Goal: Task Accomplishment & Management: Manage account settings

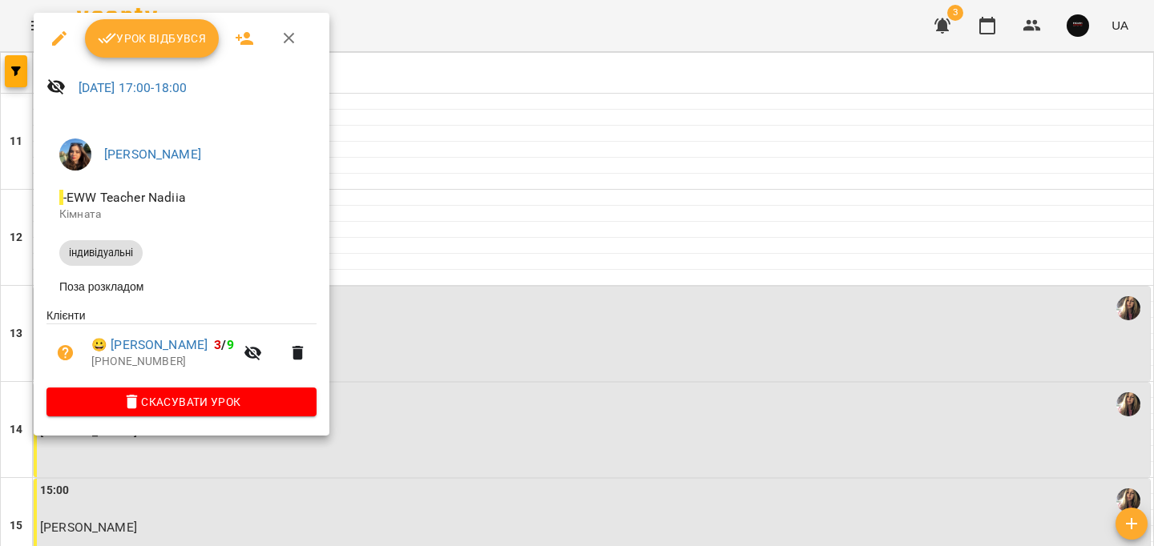
click at [155, 46] on span "Урок відбувся" at bounding box center [152, 38] width 109 height 19
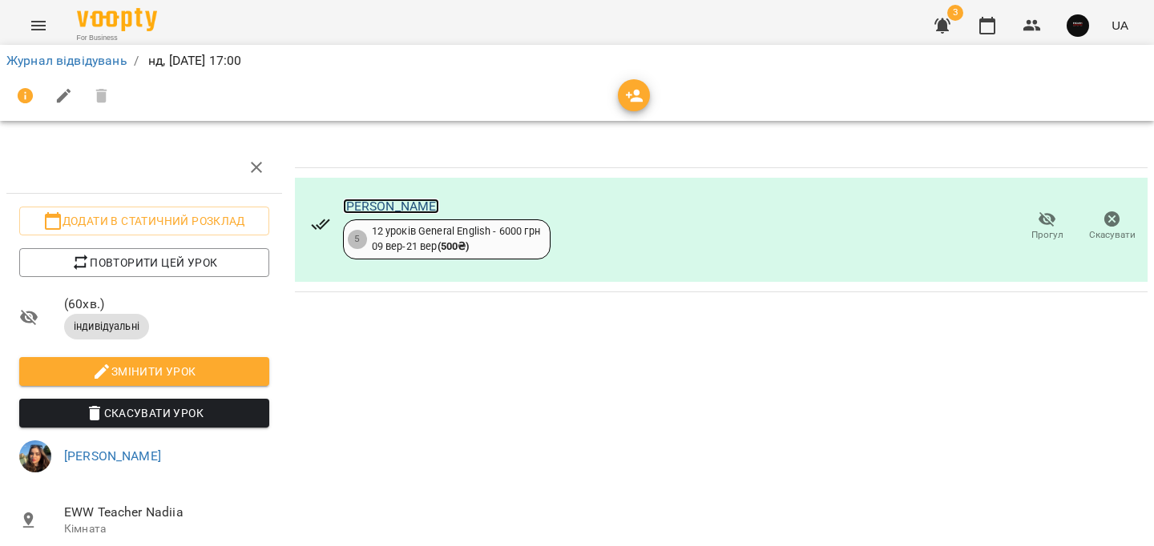
click at [391, 212] on link "[PERSON_NAME]" at bounding box center [391, 206] width 97 height 15
click at [66, 60] on link "Журнал відвідувань" at bounding box center [66, 60] width 121 height 15
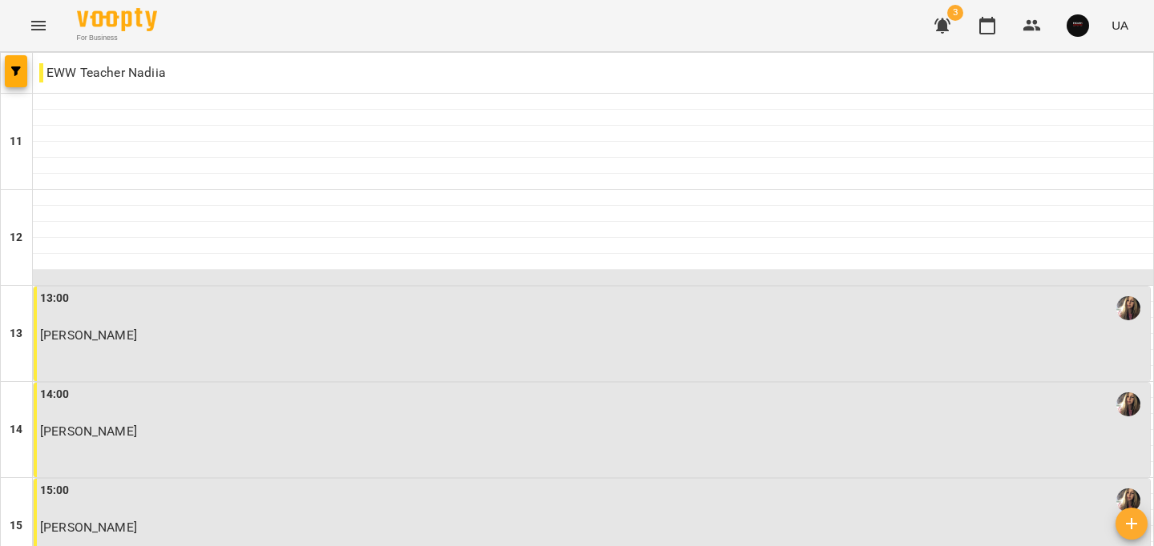
scroll to position [808, 0]
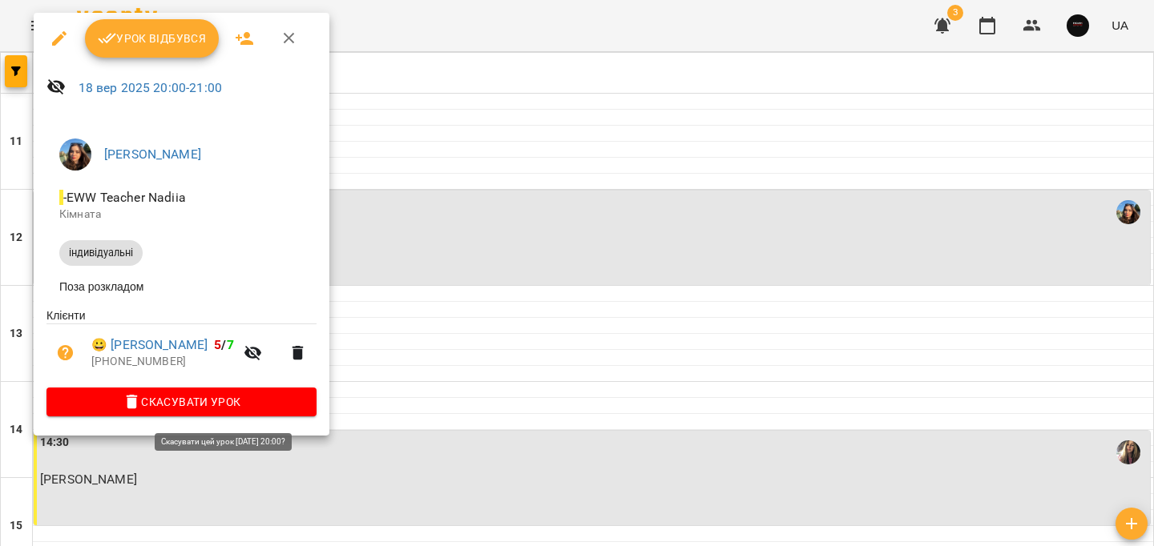
click at [276, 402] on span "Скасувати Урок" at bounding box center [181, 402] width 244 height 19
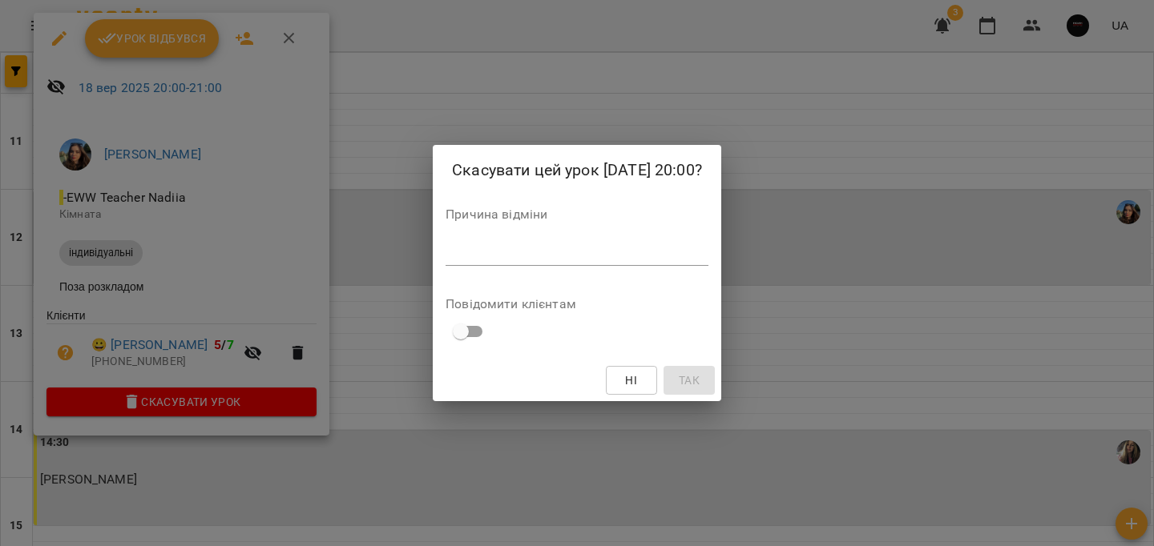
click at [556, 257] on textarea at bounding box center [576, 252] width 263 height 15
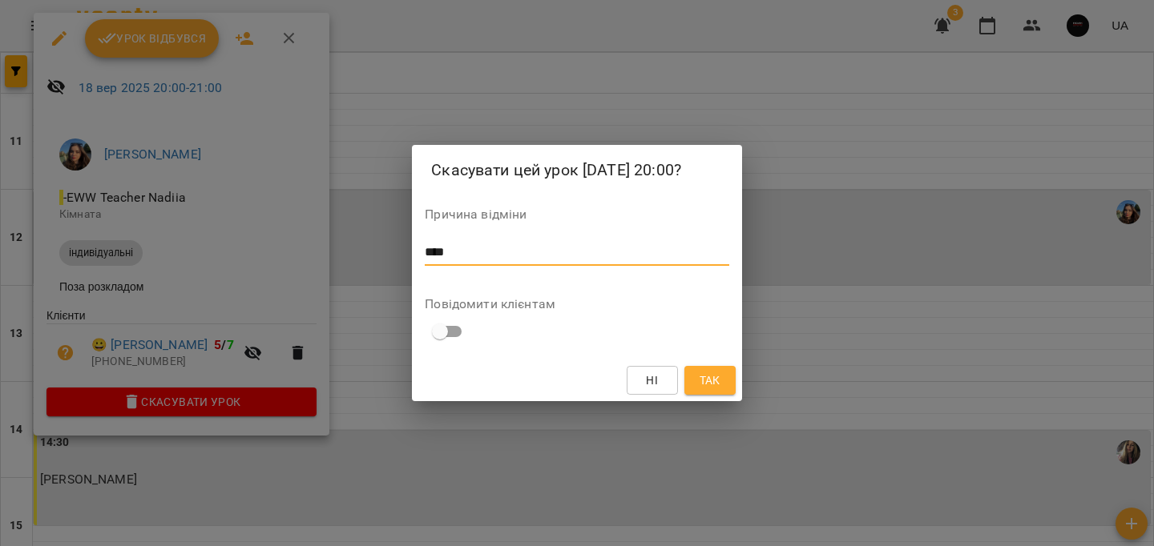
type textarea "****"
click at [714, 369] on button "Так" at bounding box center [709, 380] width 51 height 29
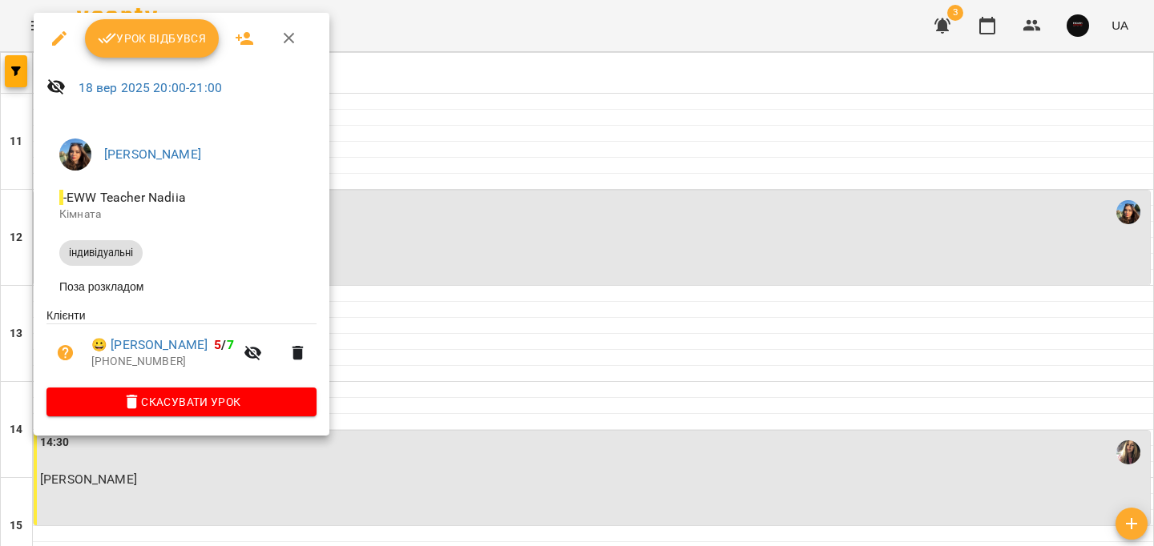
click at [304, 407] on span "Скасувати Урок" at bounding box center [181, 402] width 244 height 19
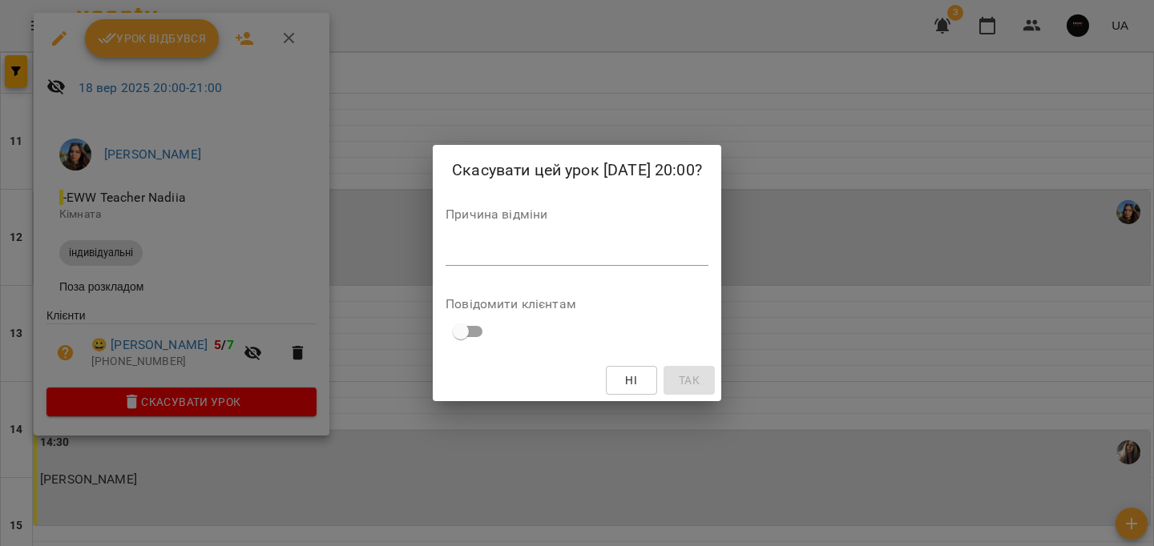
click at [518, 255] on textarea at bounding box center [576, 252] width 263 height 15
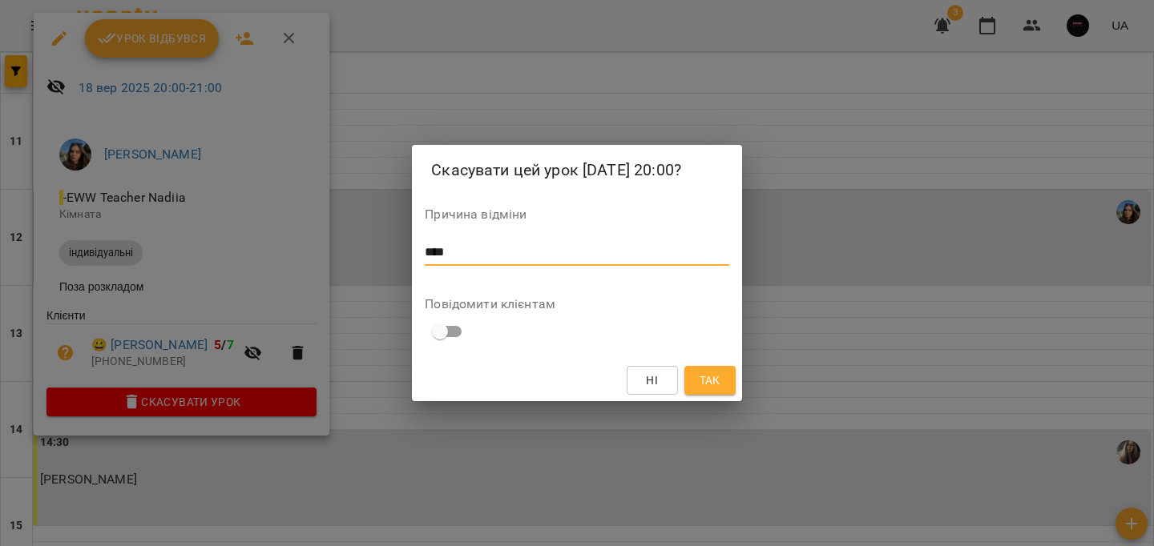
type textarea "****"
click at [704, 373] on span "Так" at bounding box center [709, 380] width 21 height 19
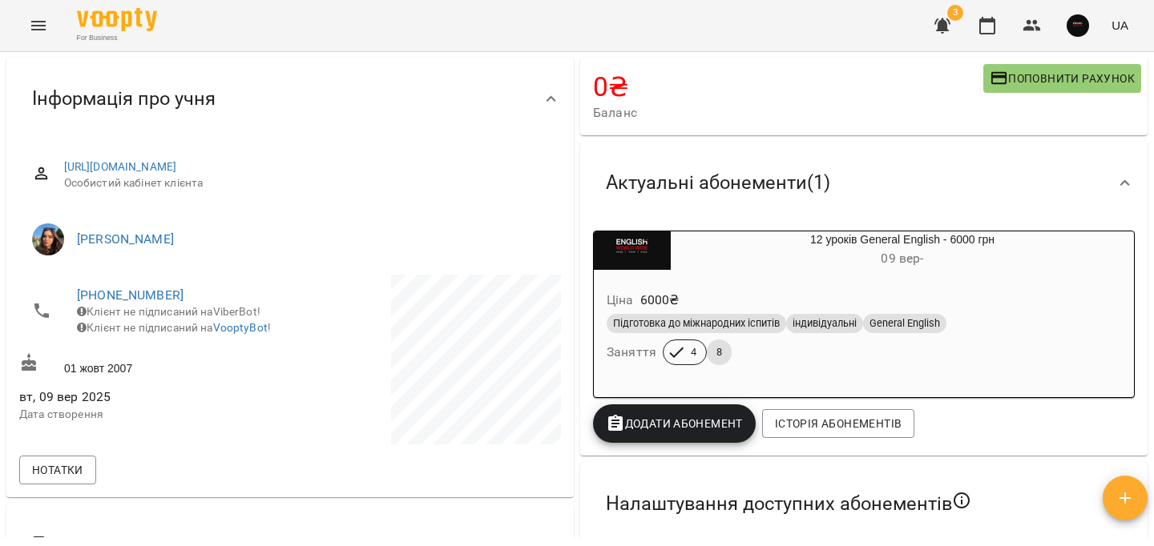
scroll to position [139, 0]
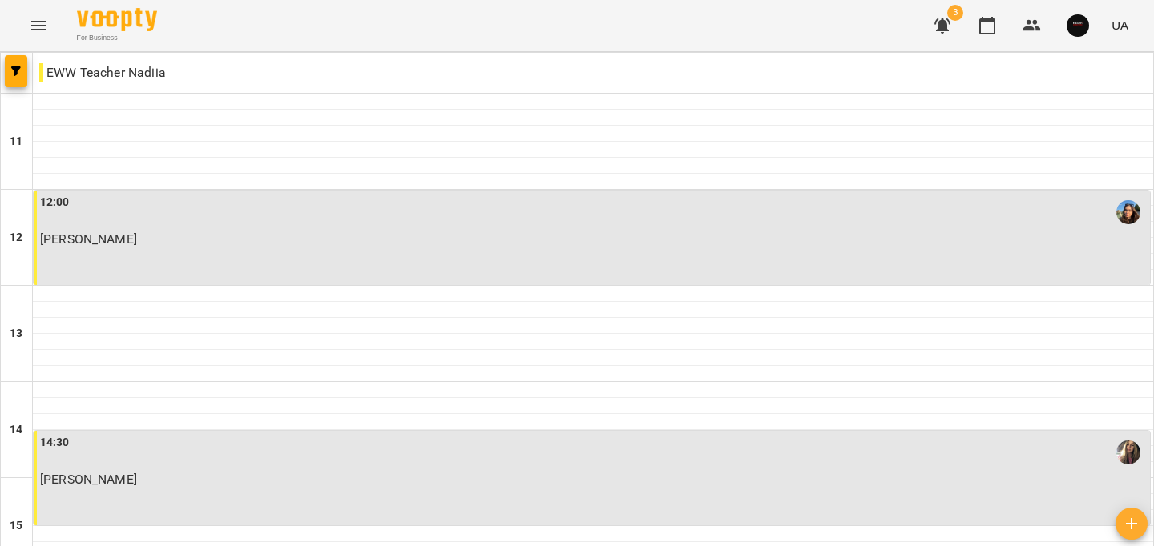
scroll to position [808, 0]
click at [955, 30] on button "button" at bounding box center [942, 25] width 38 height 38
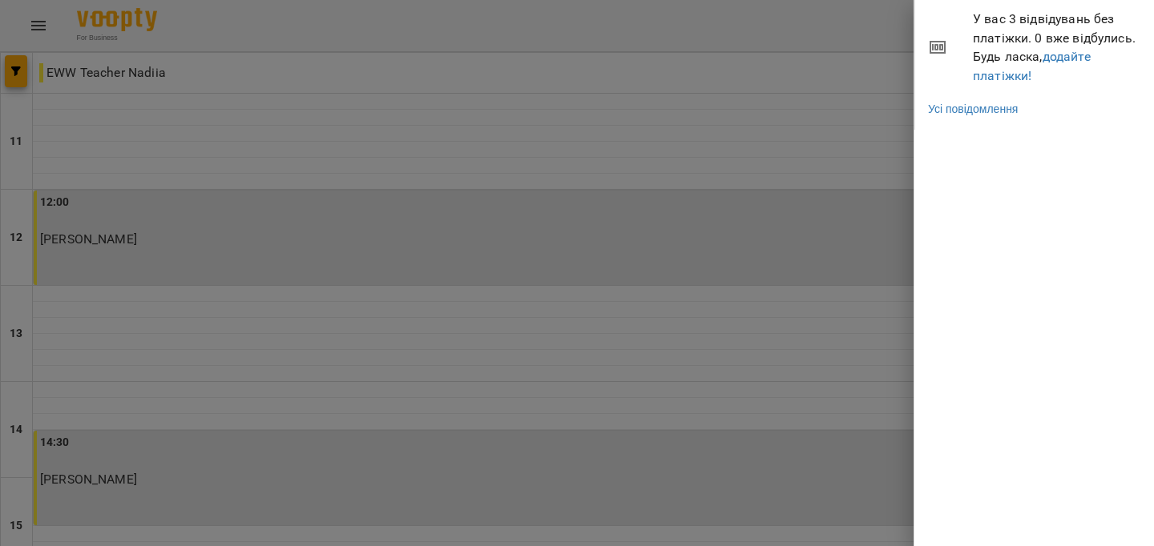
click at [808, 75] on div at bounding box center [577, 273] width 1154 height 546
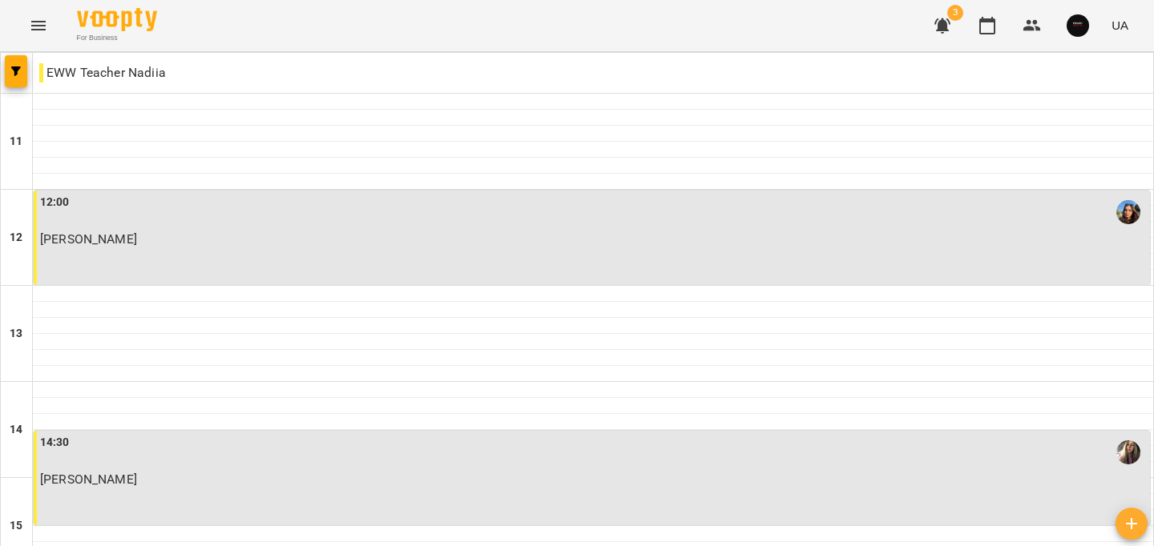
scroll to position [808, 0]
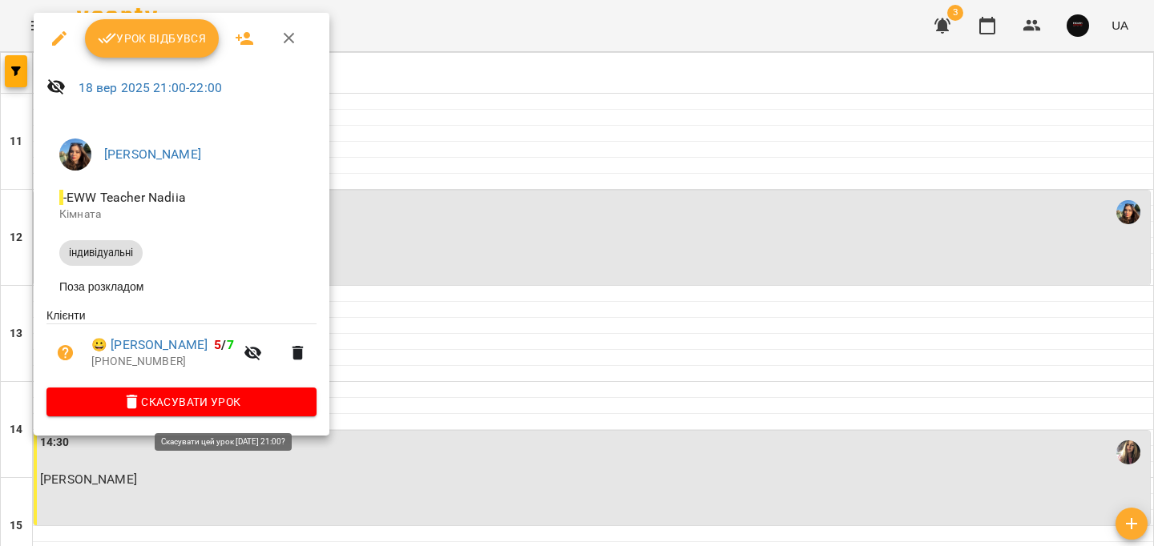
click at [304, 405] on span "Скасувати Урок" at bounding box center [181, 402] width 244 height 19
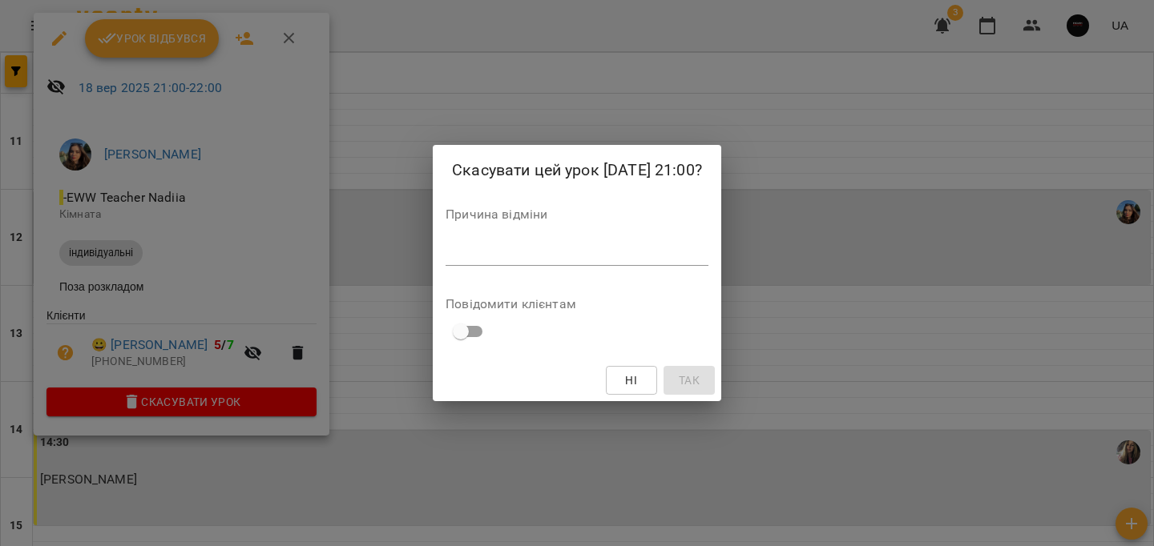
click at [445, 260] on div "*" at bounding box center [576, 253] width 263 height 26
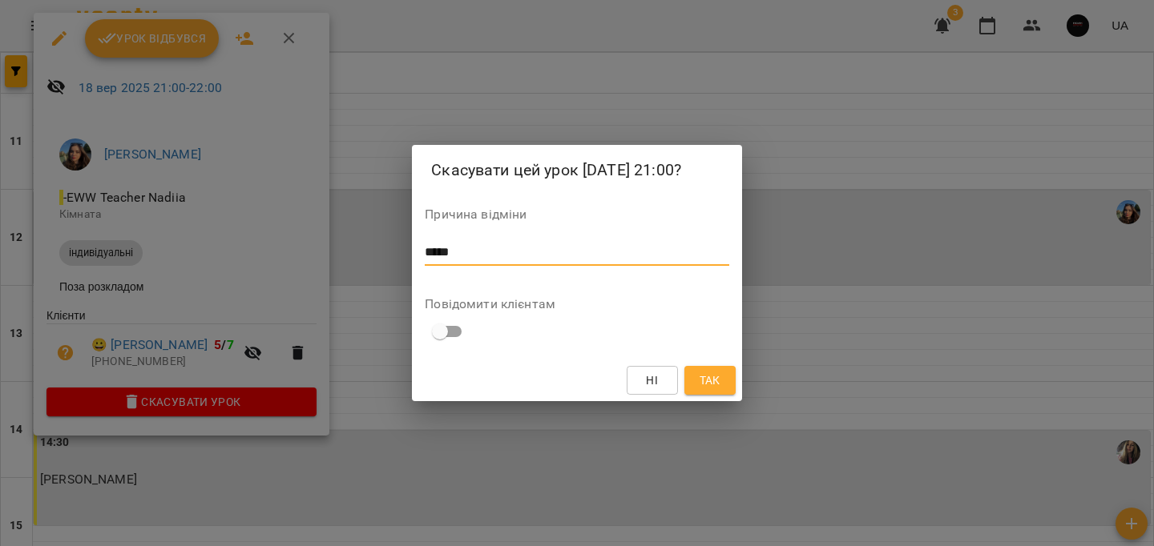
type textarea "*****"
click at [730, 376] on button "Так" at bounding box center [709, 380] width 51 height 29
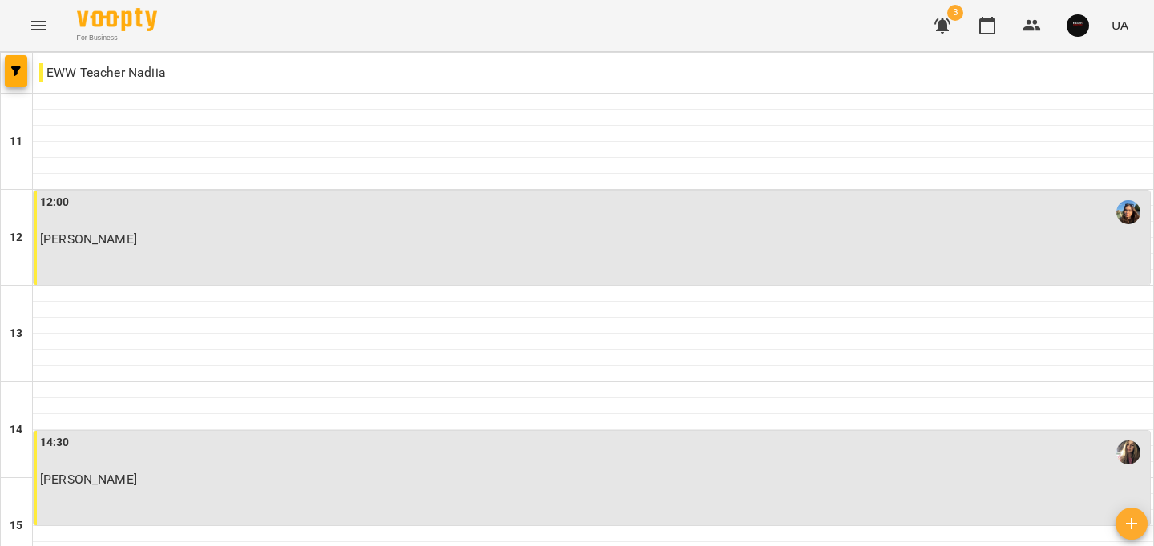
scroll to position [808, 0]
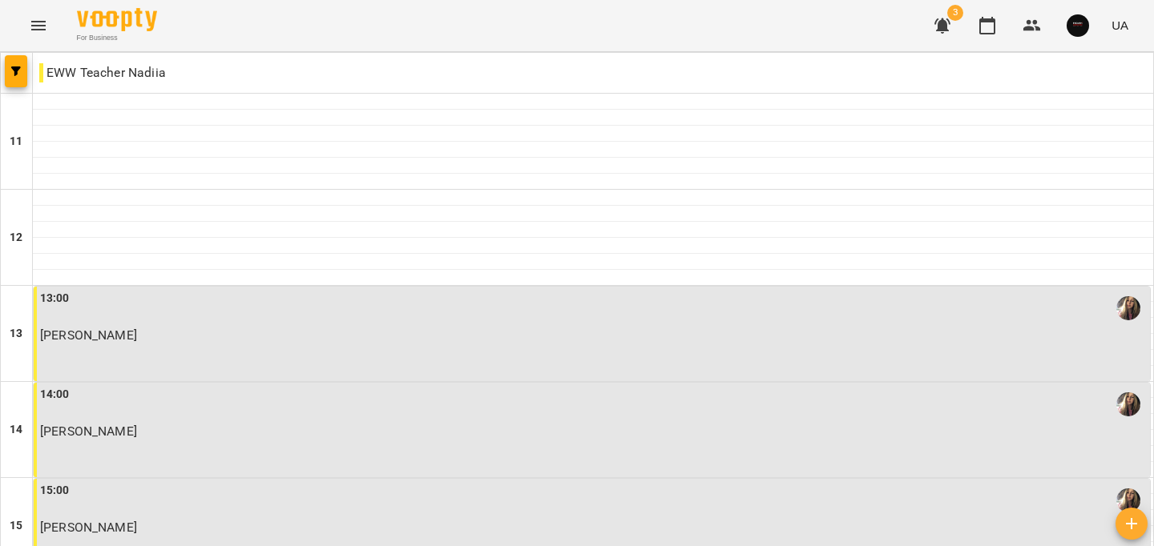
type input "**********"
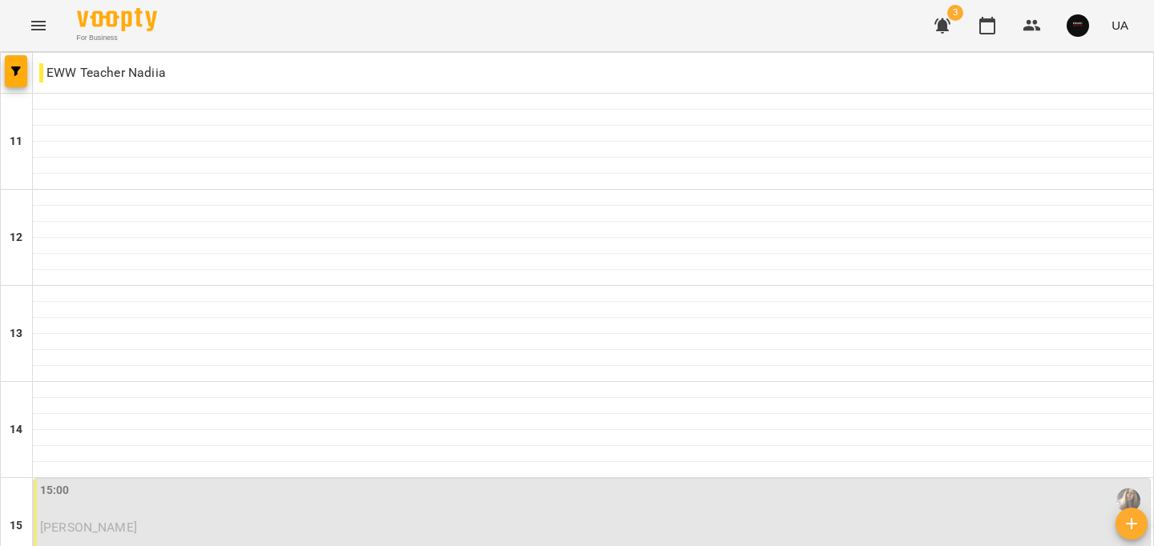
click at [941, 31] on icon "button" at bounding box center [942, 25] width 19 height 19
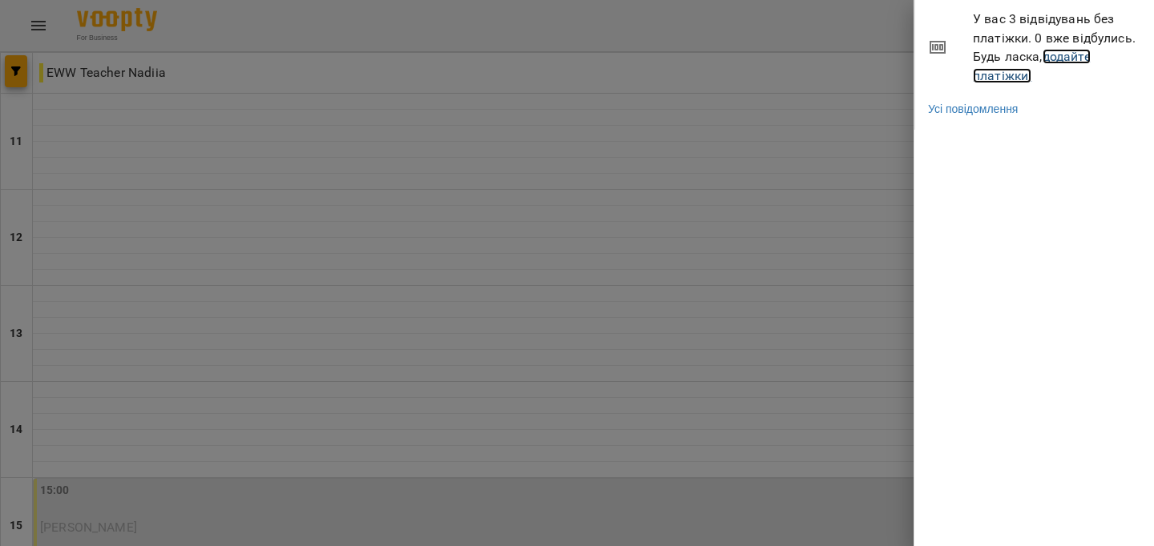
click at [1062, 60] on link "додайте платіжки!" at bounding box center [1032, 66] width 118 height 34
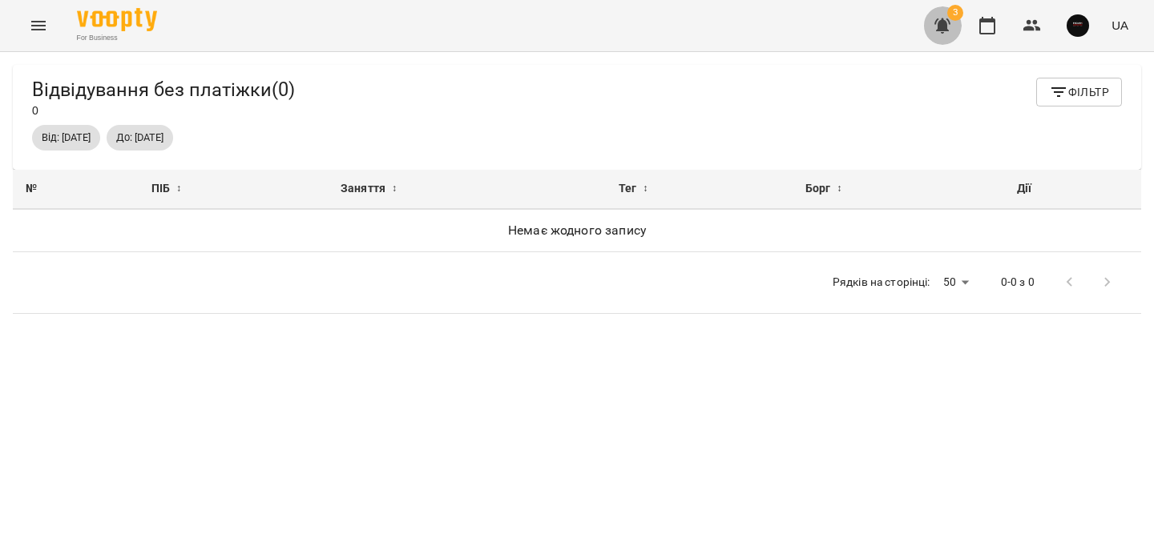
click at [942, 25] on icon "button" at bounding box center [942, 25] width 16 height 15
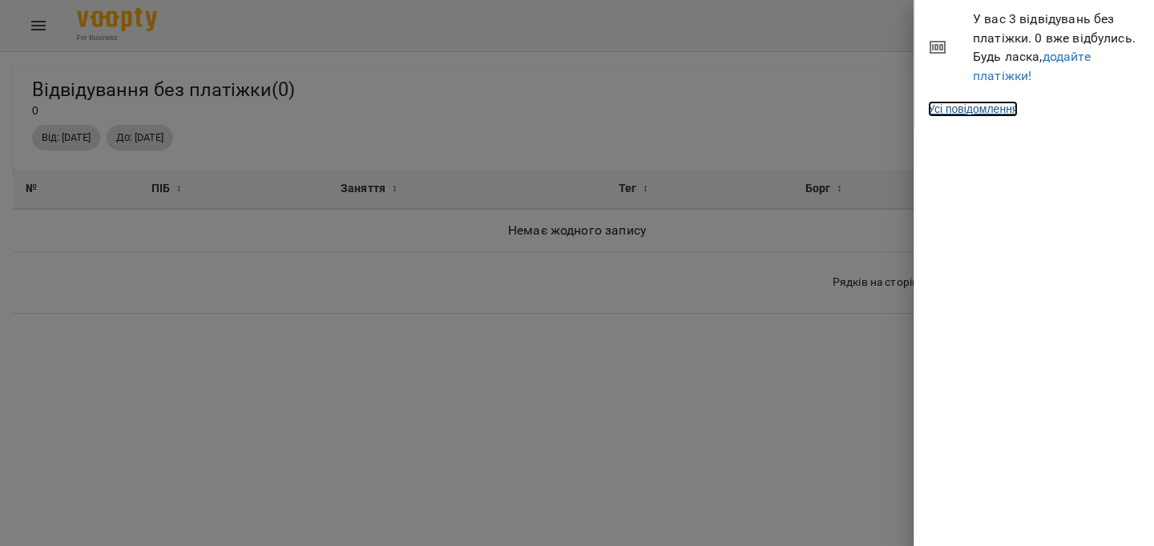
click at [984, 110] on link "Усі повідомлення" at bounding box center [973, 109] width 90 height 16
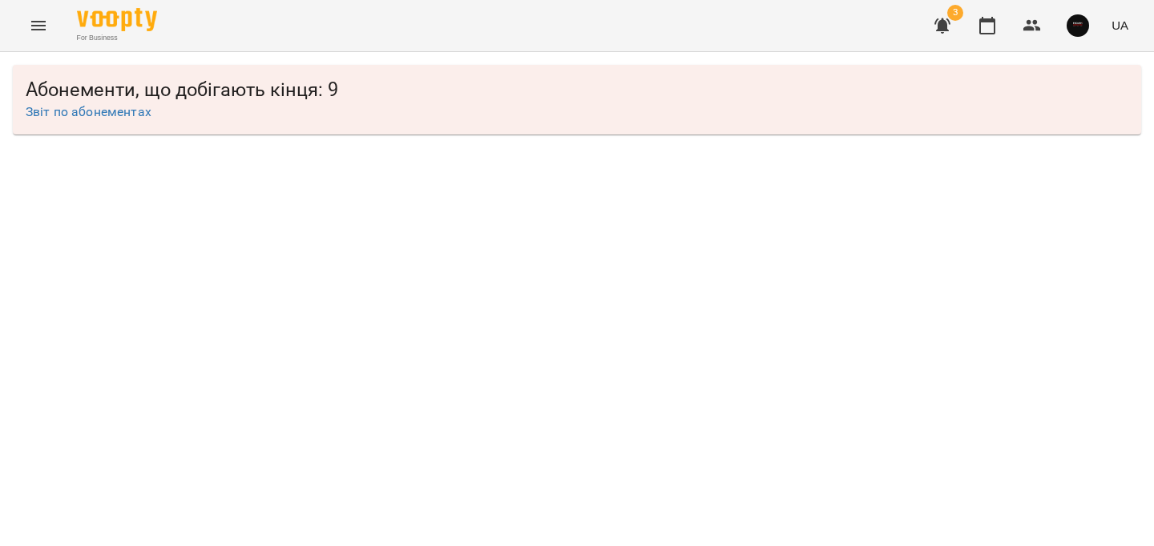
click at [51, 30] on button "Menu" at bounding box center [38, 25] width 38 height 38
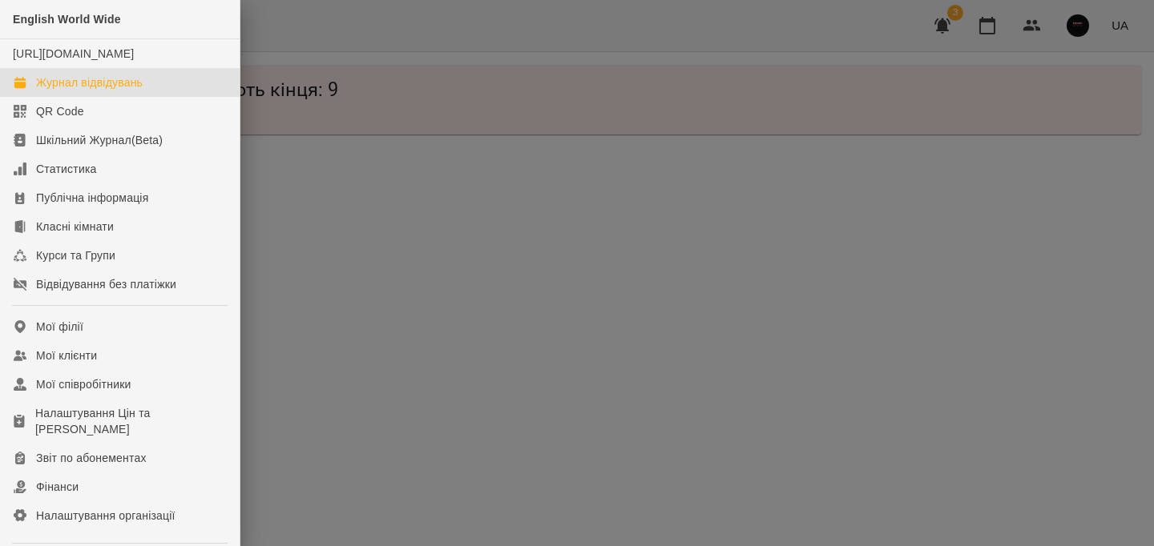
click at [123, 91] on div "Журнал відвідувань" at bounding box center [89, 83] width 107 height 16
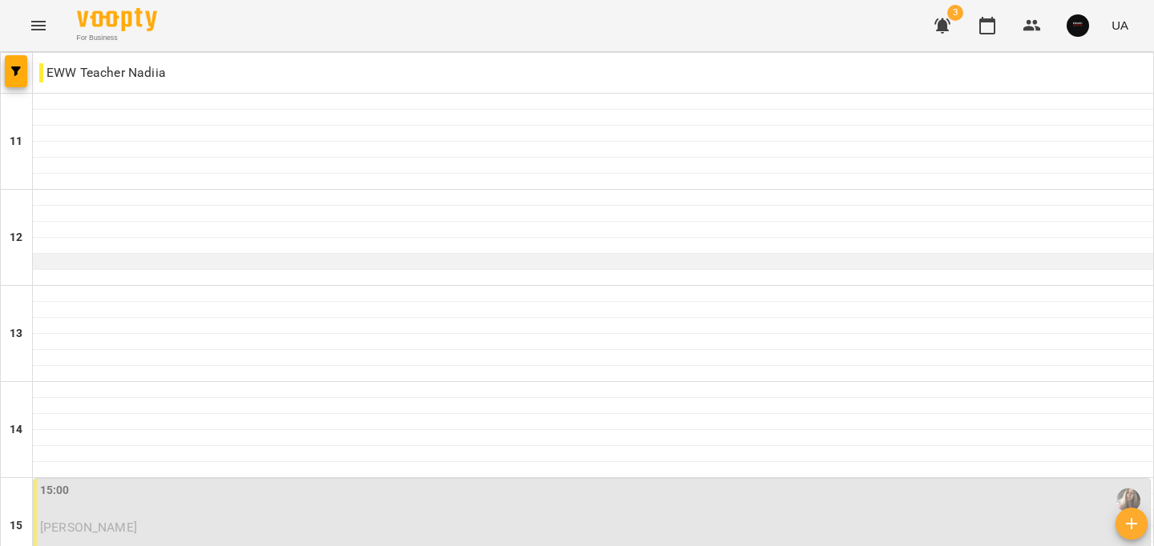
scroll to position [808, 0]
